Goal: Entertainment & Leisure: Consume media (video, audio)

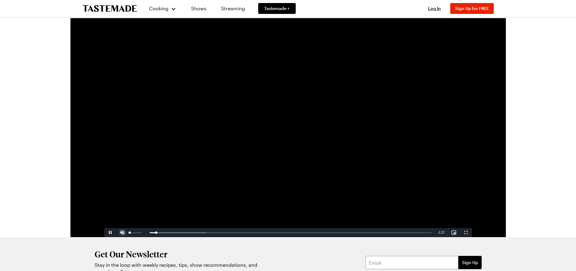
click at [121, 232] on span "Video Player" at bounding box center [122, 232] width 12 height 0
click at [231, 11] on link "Streaming" at bounding box center [233, 8] width 36 height 17
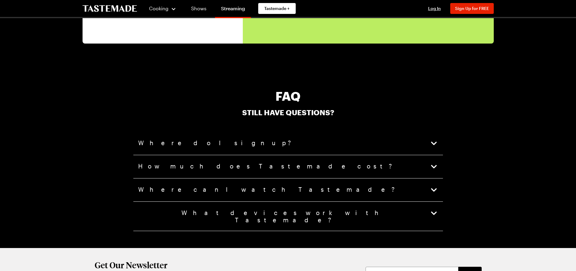
scroll to position [1523, 0]
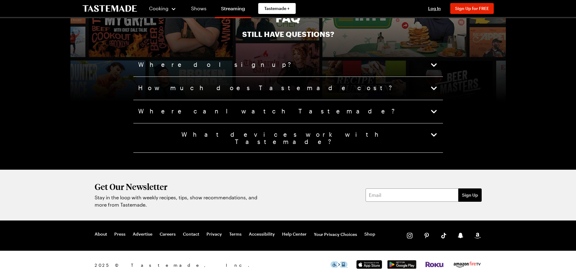
click at [435, 87] on icon "button" at bounding box center [433, 88] width 8 height 8
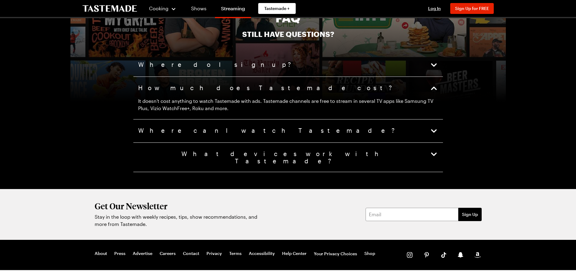
click at [433, 154] on icon "button" at bounding box center [433, 154] width 8 height 8
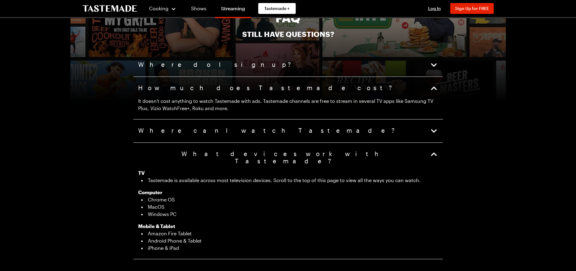
click at [433, 127] on icon "button" at bounding box center [433, 131] width 8 height 8
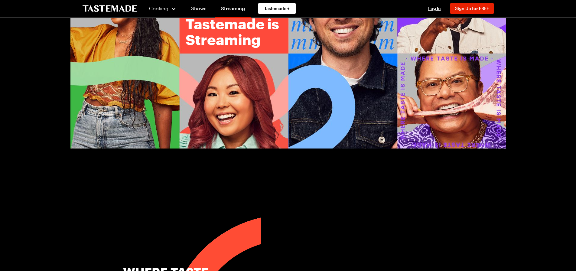
scroll to position [0, 0]
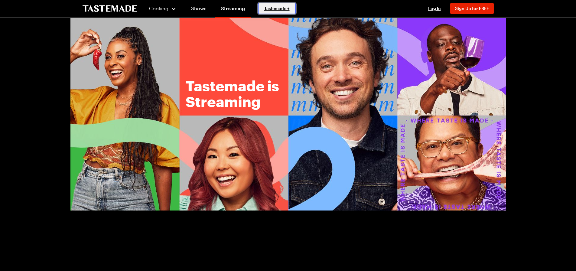
click at [281, 13] on link "Tastemade +" at bounding box center [276, 8] width 37 height 11
